Goal: Find specific page/section: Find specific page/section

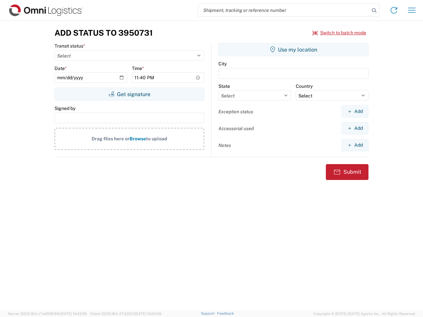
click at [284, 10] on input "search" at bounding box center [283, 10] width 171 height 13
click at [374, 11] on icon at bounding box center [374, 10] width 9 height 9
click at [394, 10] on icon at bounding box center [394, 10] width 11 height 11
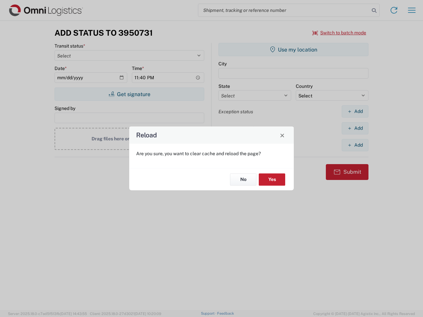
click at [412, 10] on div "Reload Are you sure, you want to clear cache and reload the page? No Yes" at bounding box center [211, 158] width 423 height 317
click at [340, 33] on div "Reload Are you sure, you want to clear cache and reload the page? No Yes" at bounding box center [211, 158] width 423 height 317
click at [129, 94] on div "Reload Are you sure, you want to clear cache and reload the page? No Yes" at bounding box center [211, 158] width 423 height 317
click at [294, 50] on div "Reload Are you sure, you want to clear cache and reload the page? No Yes" at bounding box center [211, 158] width 423 height 317
click at [355, 111] on div "Reload Are you sure, you want to clear cache and reload the page? No Yes" at bounding box center [211, 158] width 423 height 317
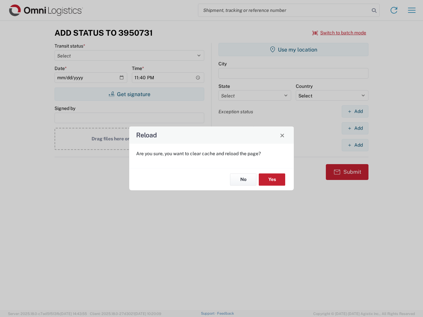
click at [355, 128] on div "Reload Are you sure, you want to clear cache and reload the page? No Yes" at bounding box center [211, 158] width 423 height 317
click at [355, 145] on div "Reload Are you sure, you want to clear cache and reload the page? No Yes" at bounding box center [211, 158] width 423 height 317
